Goal: Obtain resource: Obtain resource

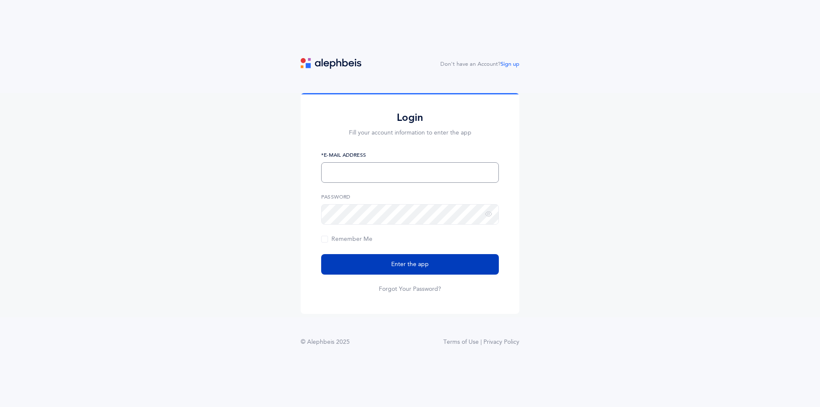
type input "vanhaleme@shagn.org"
click at [384, 259] on button "Enter the app" at bounding box center [410, 264] width 178 height 21
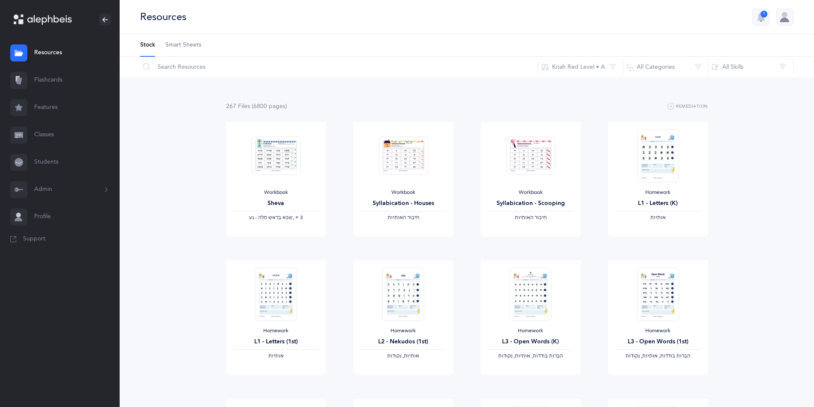
click at [49, 108] on link "Features" at bounding box center [60, 107] width 120 height 27
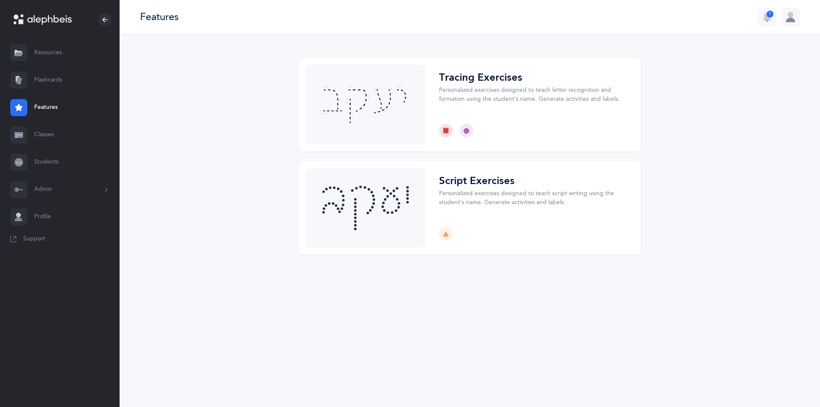
click at [56, 59] on link "Resources" at bounding box center [60, 52] width 120 height 27
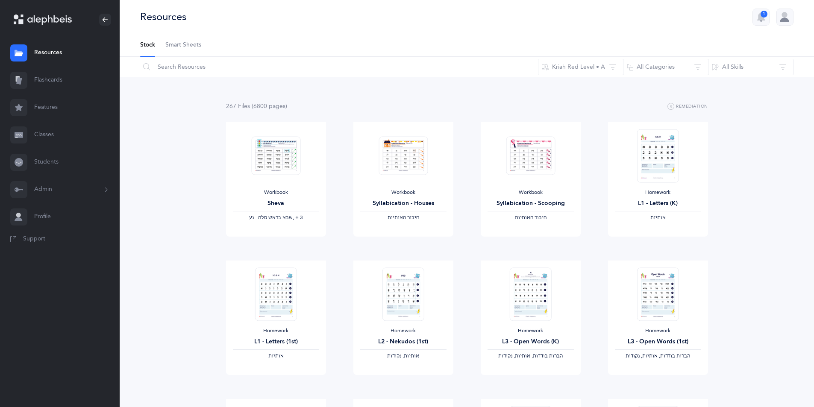
click at [186, 46] on span "Smart Sheets" at bounding box center [183, 45] width 36 height 9
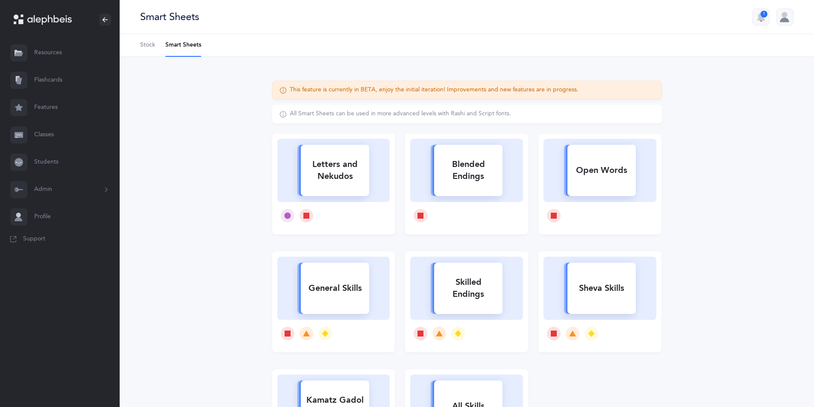
click at [328, 292] on div "General Skills" at bounding box center [335, 288] width 68 height 22
select select
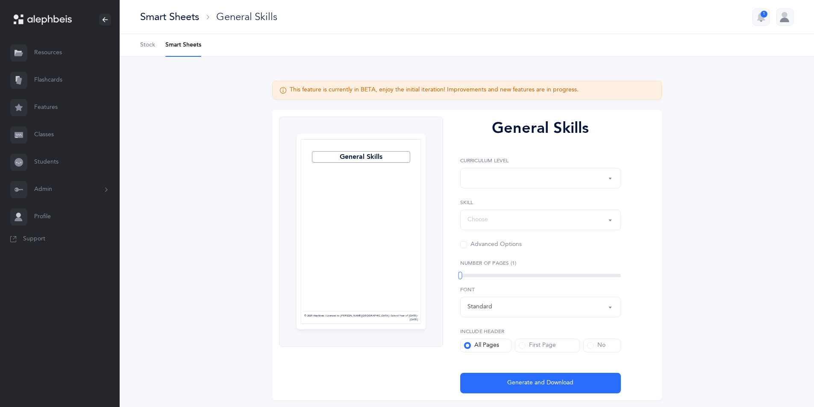
select select "Silent Letters"
select select
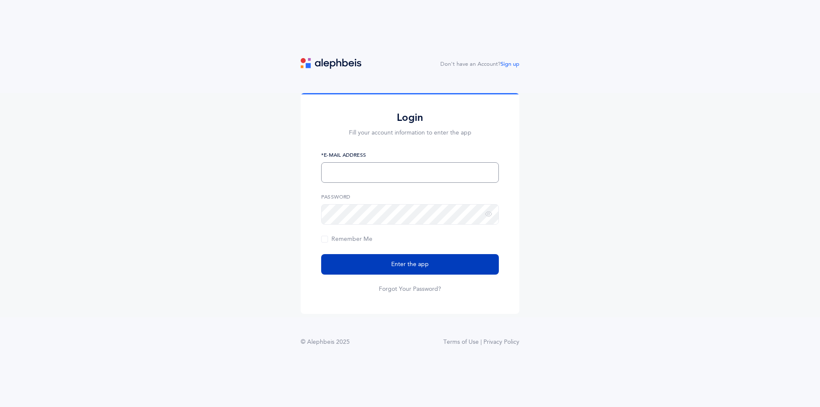
type input "vanhaleme@shagn.org"
click at [399, 268] on span "Enter the app" at bounding box center [410, 264] width 38 height 9
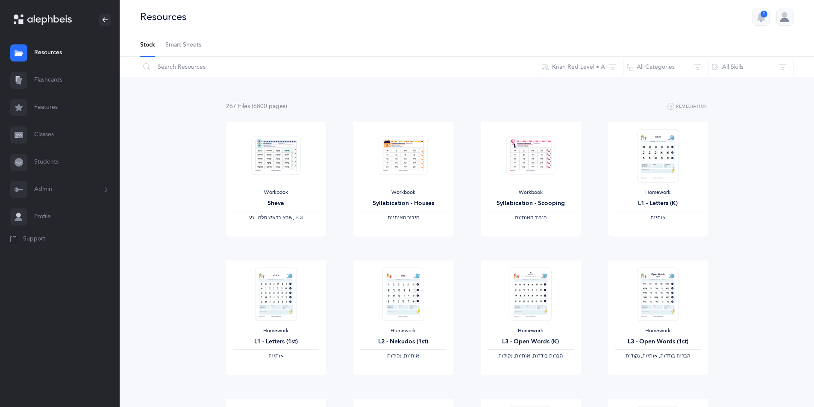
click at [182, 46] on span "Smart Sheets" at bounding box center [183, 45] width 36 height 9
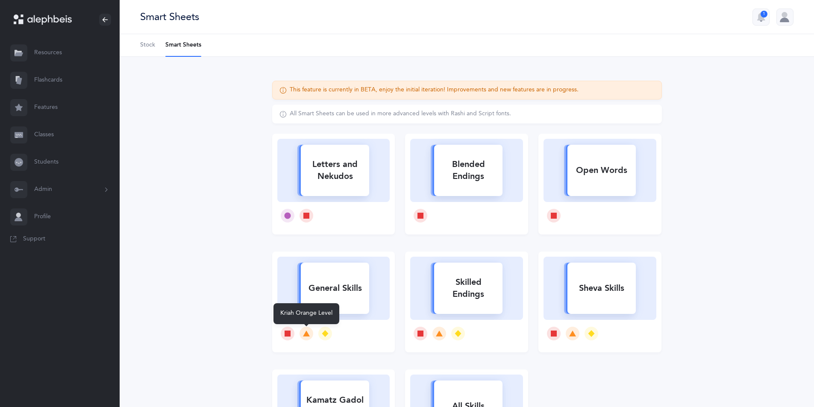
click at [305, 333] on icon at bounding box center [306, 334] width 7 height 6
select select
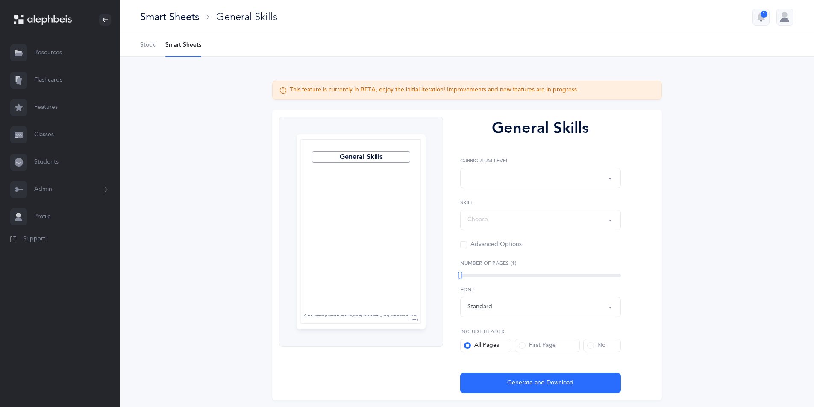
select select "Silent Letters"
select select
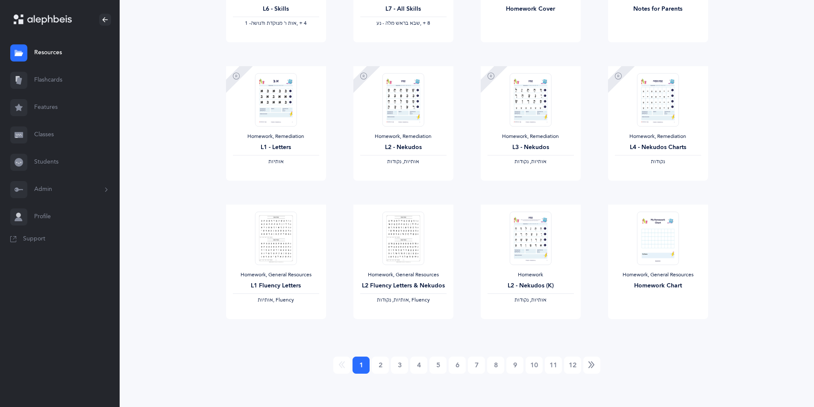
scroll to position [610, 0]
click at [382, 365] on link "2" at bounding box center [380, 364] width 17 height 17
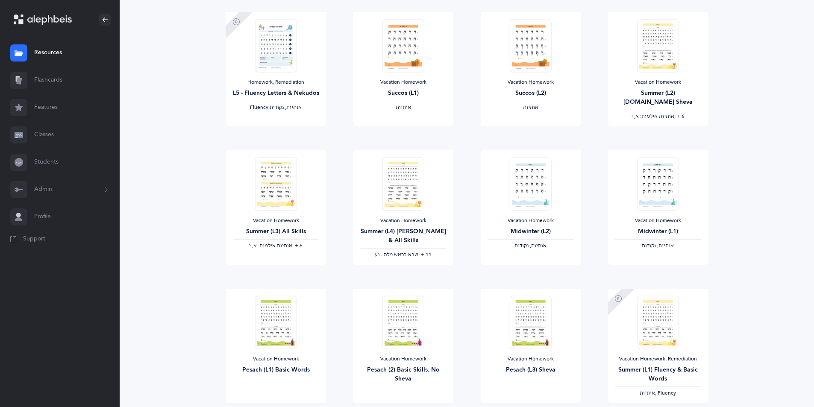
scroll to position [0, 0]
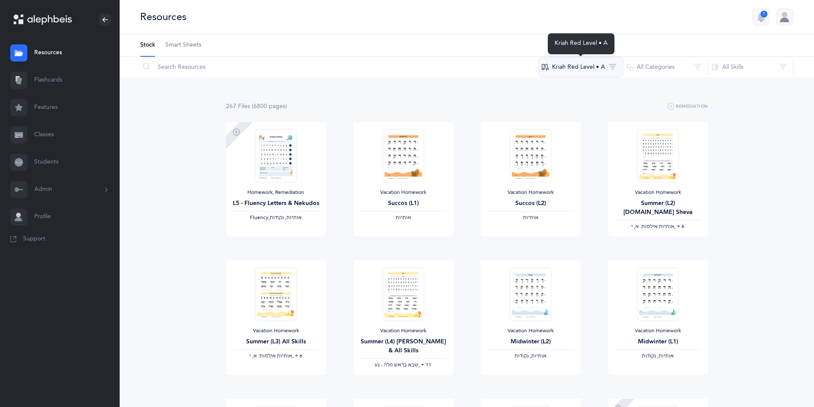
click at [615, 64] on button "Kriah Red Level • A" at bounding box center [580, 67] width 85 height 21
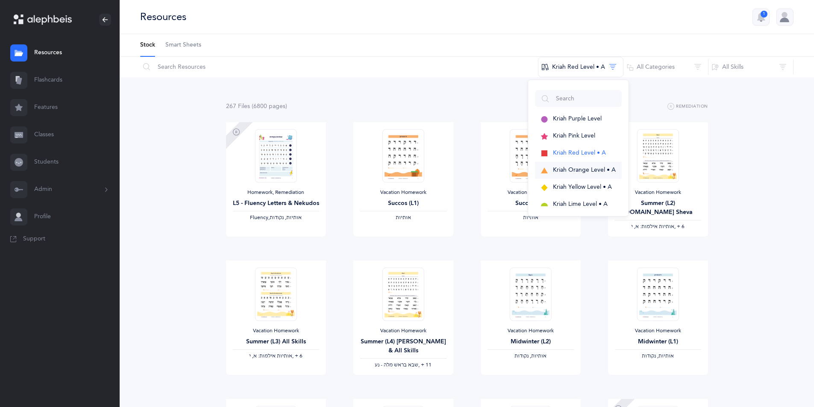
click at [589, 169] on span "Kriah Orange Level • A" at bounding box center [584, 170] width 63 height 7
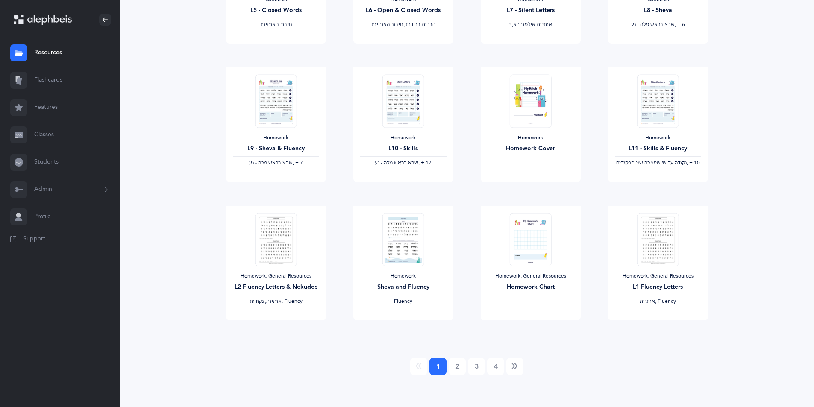
scroll to position [610, 0]
click at [453, 364] on link "2" at bounding box center [456, 364] width 17 height 17
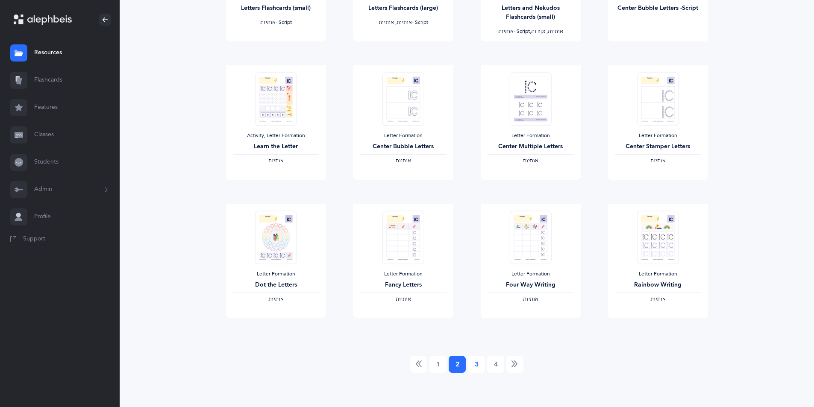
click at [475, 364] on link "3" at bounding box center [476, 364] width 17 height 17
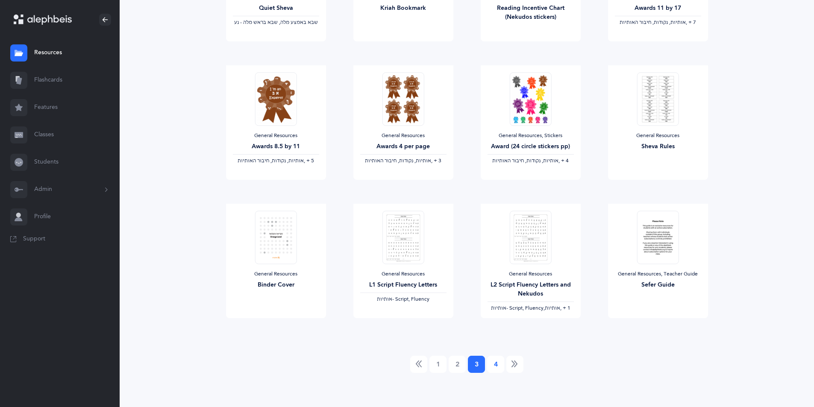
click at [493, 369] on link "4" at bounding box center [495, 364] width 17 height 17
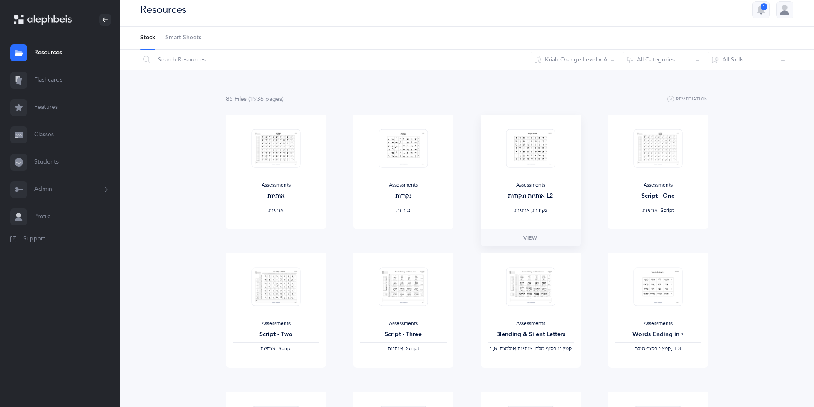
scroll to position [0, 0]
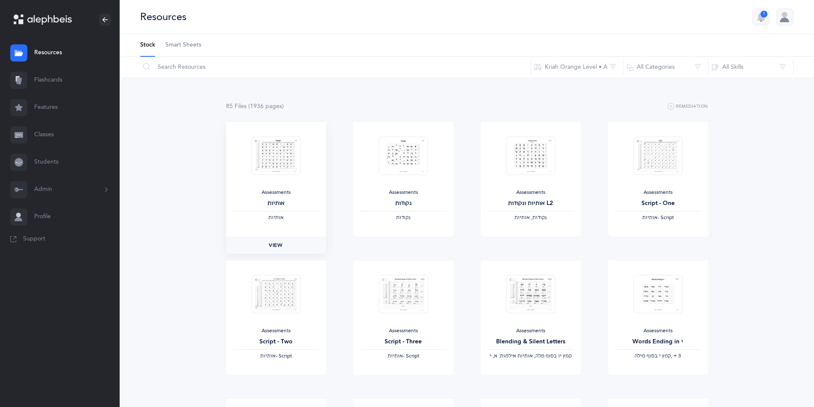
click at [272, 241] on link "View" at bounding box center [276, 245] width 100 height 17
